Goal: Task Accomplishment & Management: Manage account settings

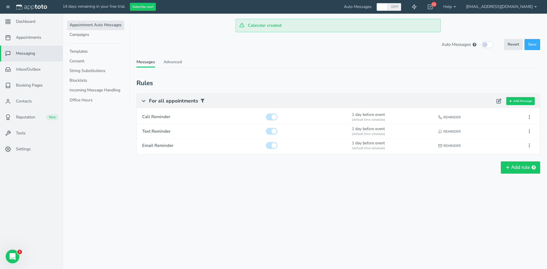
click at [7, 8] on icon at bounding box center [8, 7] width 6 height 6
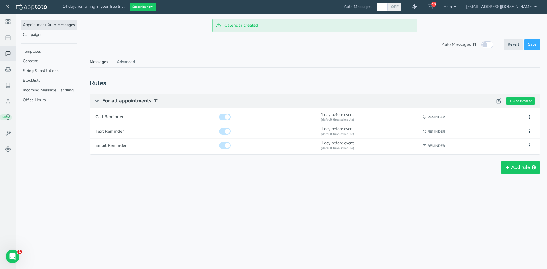
click at [9, 6] on icon at bounding box center [8, 7] width 6 height 6
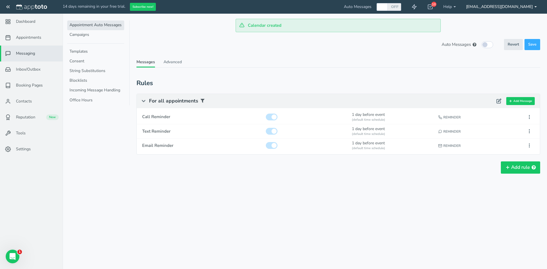
click at [517, 7] on link "[EMAIL_ADDRESS][DOMAIN_NAME]" at bounding box center [501, 7] width 81 height 14
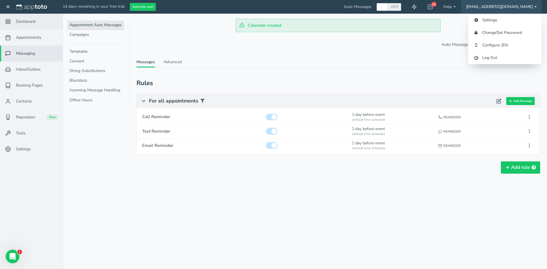
click at [31, 26] on link "Dashboard" at bounding box center [31, 22] width 63 height 16
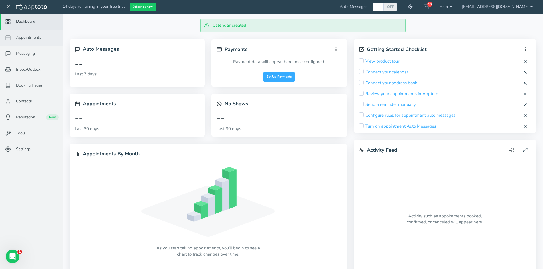
click at [31, 38] on span "Appointments" at bounding box center [28, 38] width 25 height 6
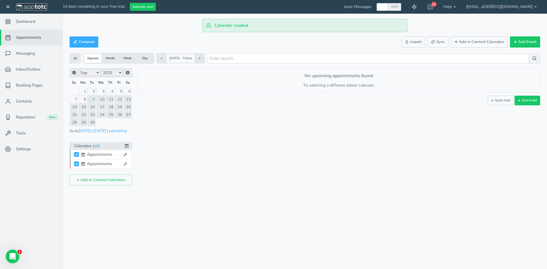
click at [22, 7] on img at bounding box center [31, 7] width 31 height 6
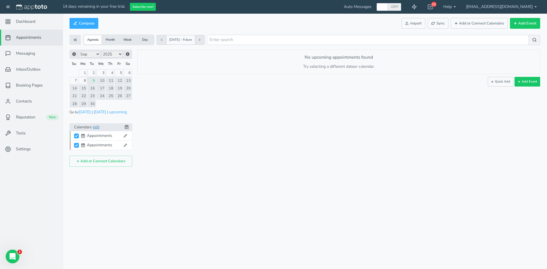
click at [96, 127] on link "all" at bounding box center [96, 127] width 4 height 7
click at [34, 147] on link "Settings" at bounding box center [31, 149] width 63 height 16
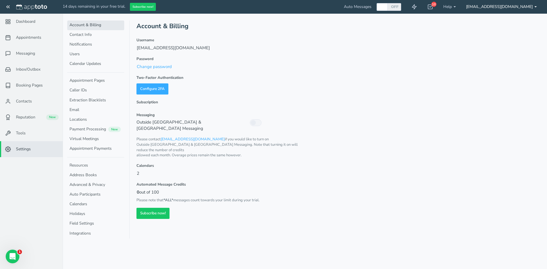
click at [501, 1] on link "[EMAIL_ADDRESS][DOMAIN_NAME]" at bounding box center [501, 7] width 81 height 14
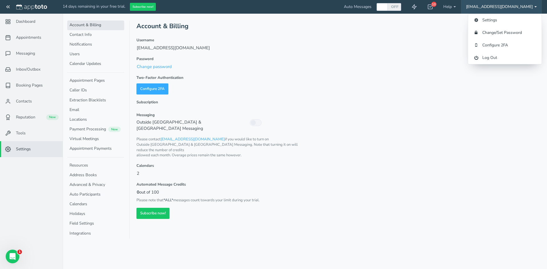
click at [505, 7] on link "[EMAIL_ADDRESS][DOMAIN_NAME]" at bounding box center [501, 7] width 81 height 14
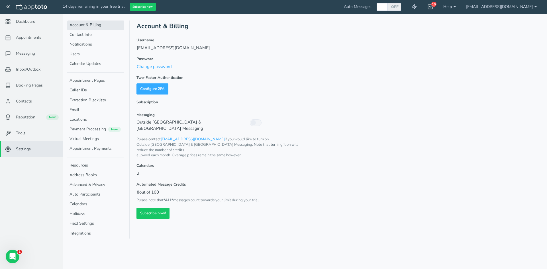
click at [433, 7] on icon at bounding box center [430, 7] width 6 height 6
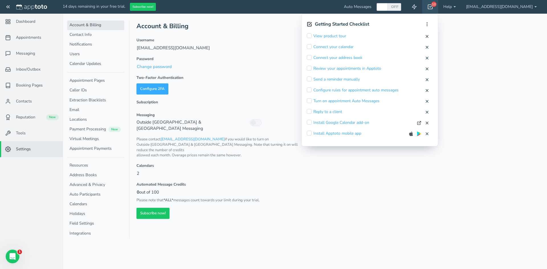
click at [372, 9] on span "Auto Messages" at bounding box center [358, 7] width 28 height 6
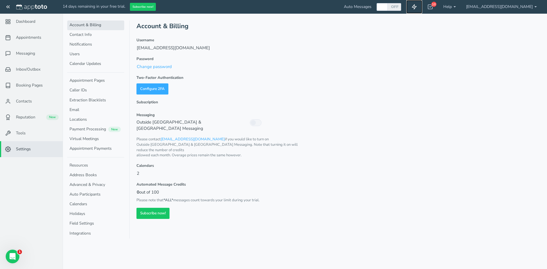
click at [417, 7] on use at bounding box center [414, 7] width 4 height 5
click at [29, 5] on img at bounding box center [31, 7] width 31 height 6
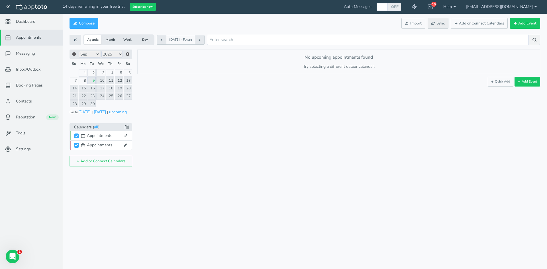
click at [433, 24] on use at bounding box center [433, 23] width 3 height 3
click at [415, 26] on button "Import" at bounding box center [413, 23] width 24 height 11
click at [76, 41] on icon at bounding box center [75, 39] width 5 height 5
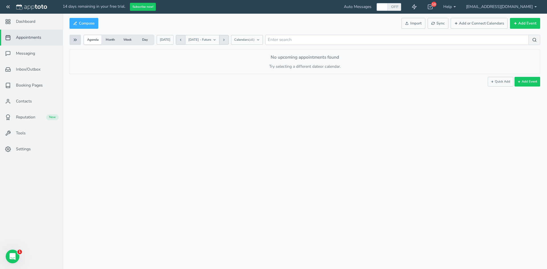
click at [74, 37] on button at bounding box center [75, 40] width 11 height 10
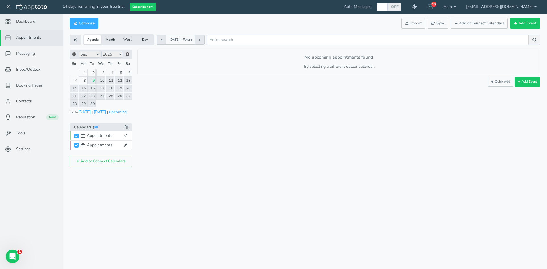
click at [22, 24] on span "Dashboard" at bounding box center [25, 22] width 19 height 6
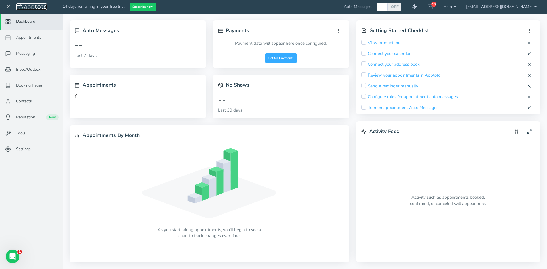
click at [33, 5] on img at bounding box center [31, 7] width 31 height 6
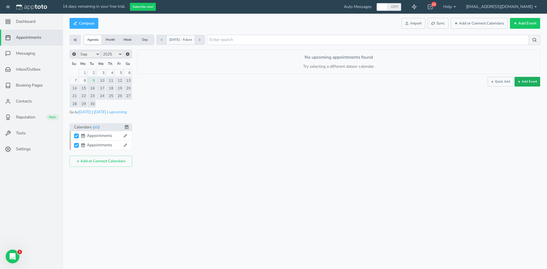
click at [530, 79] on button "Add Event" at bounding box center [528, 82] width 26 height 10
select select "number:17554"
type input "2025-09-10"
type input "10:00am"
type input "2025-09-10"
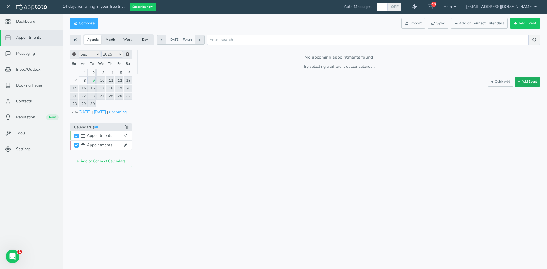
type input "11:00am"
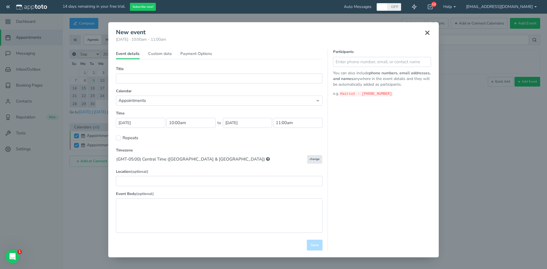
click at [429, 29] on button at bounding box center [427, 32] width 14 height 13
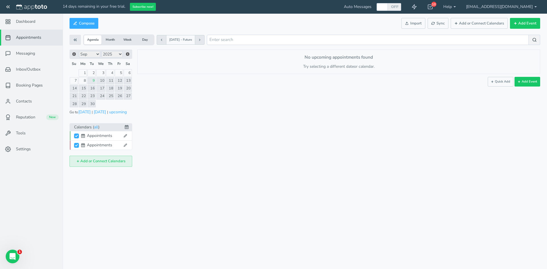
click at [95, 161] on button "Add or Connect Calendars" at bounding box center [101, 161] width 63 height 11
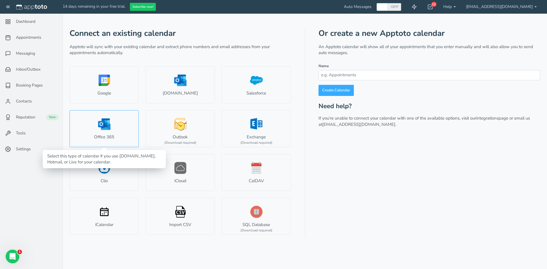
click at [111, 120] on link "Office 365" at bounding box center [104, 128] width 69 height 37
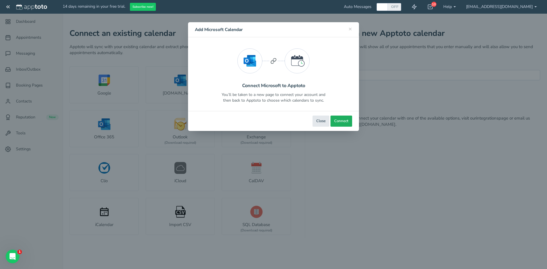
click at [343, 123] on span "Connect" at bounding box center [341, 121] width 14 height 5
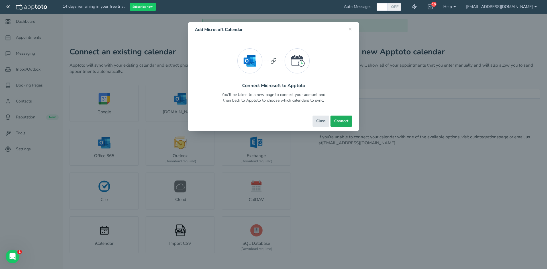
click at [342, 123] on span "Connect" at bounding box center [341, 121] width 14 height 5
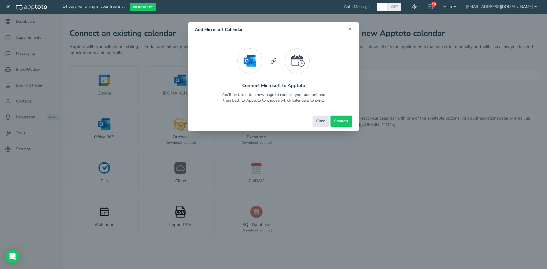
click at [351, 28] on span "×" at bounding box center [350, 29] width 4 height 8
